Goal: Task Accomplishment & Management: Use online tool/utility

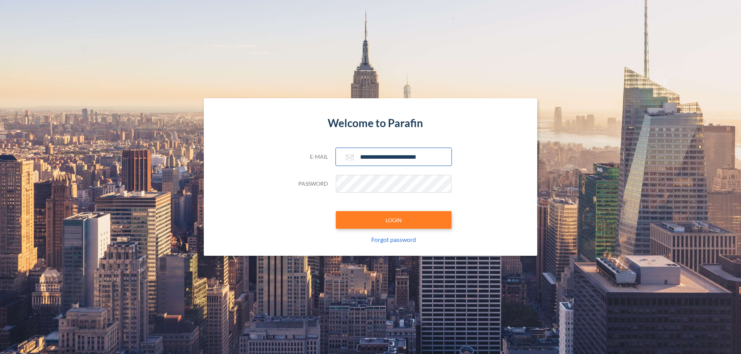
type input "**********"
click at [393, 220] on button "LOGIN" at bounding box center [394, 220] width 116 height 18
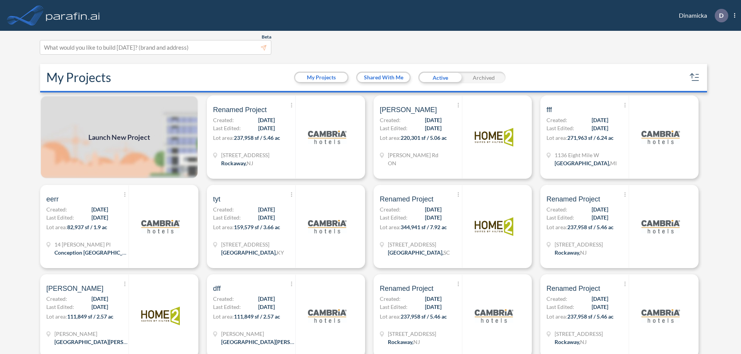
scroll to position [2, 0]
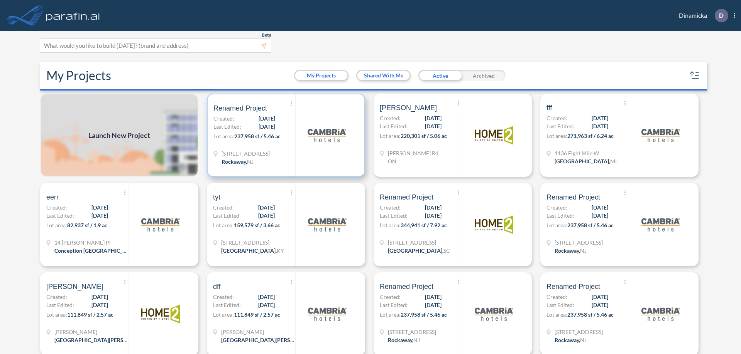
click at [284, 135] on p "Lot area: 237,958 sf / 5.46 ac" at bounding box center [254, 137] width 82 height 11
